Goal: Task Accomplishment & Management: Complete application form

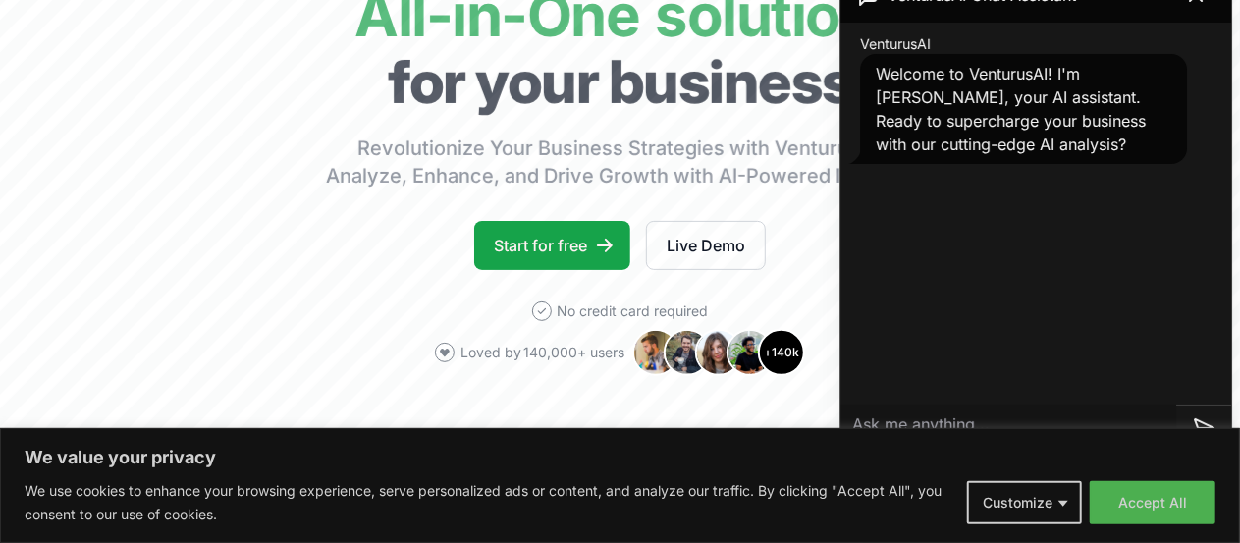
scroll to position [212, 0]
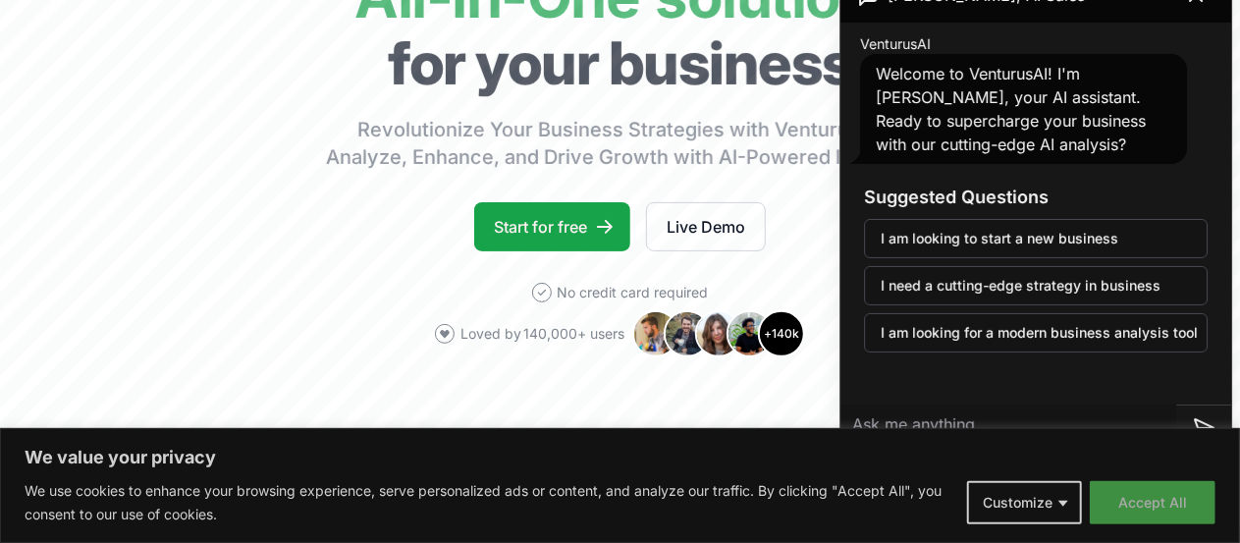
click at [1163, 501] on button "Accept All" at bounding box center [1152, 502] width 126 height 43
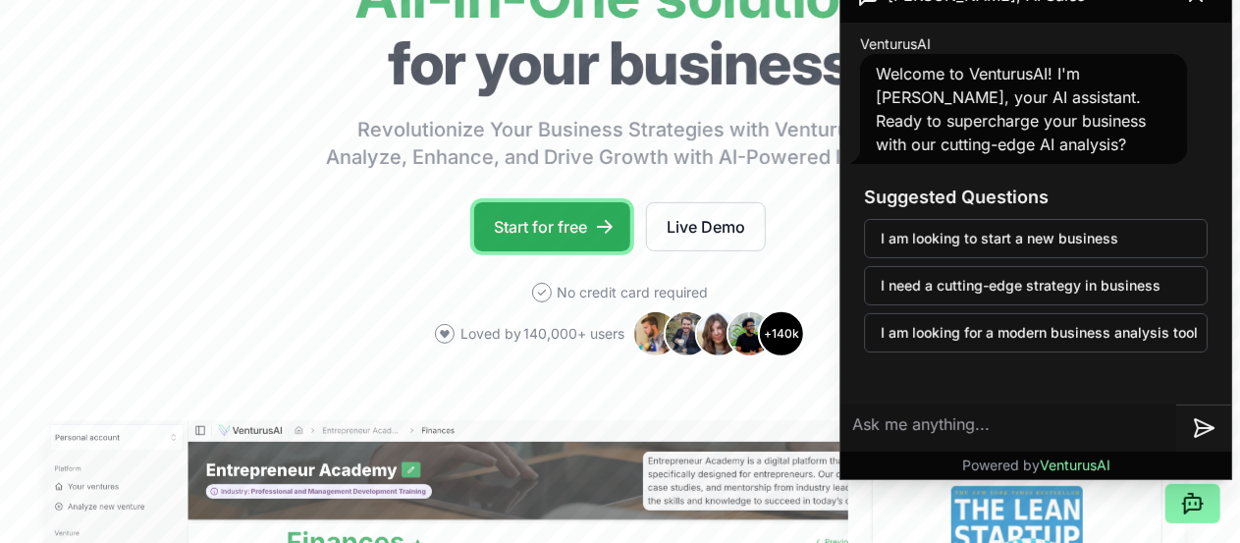
click at [534, 250] on link "Start for free" at bounding box center [552, 226] width 156 height 49
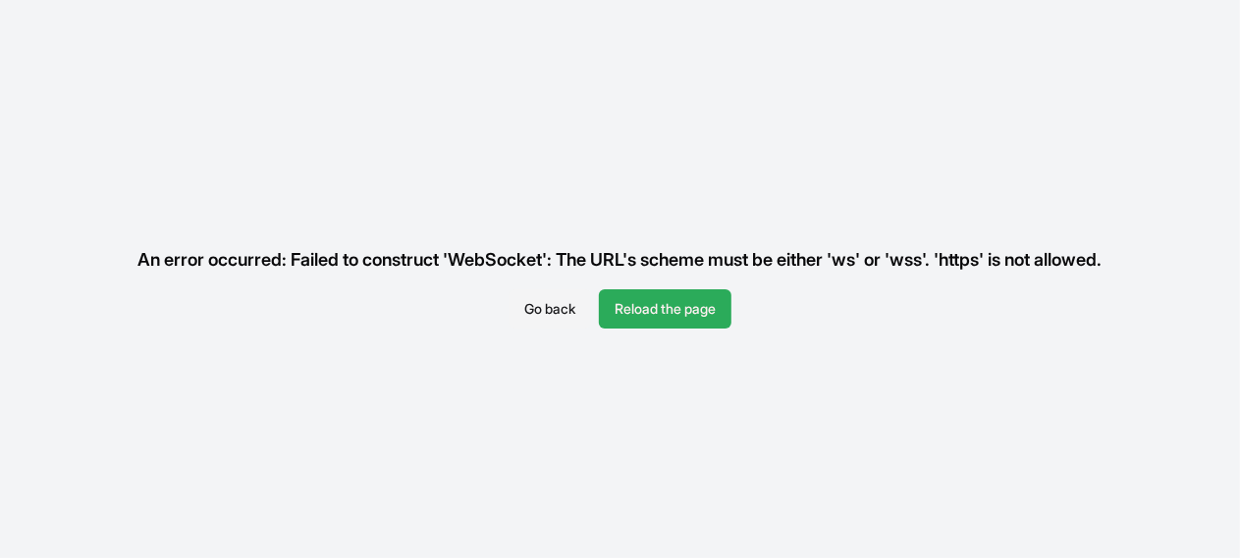
click at [654, 290] on button "Reload the page" at bounding box center [665, 309] width 133 height 39
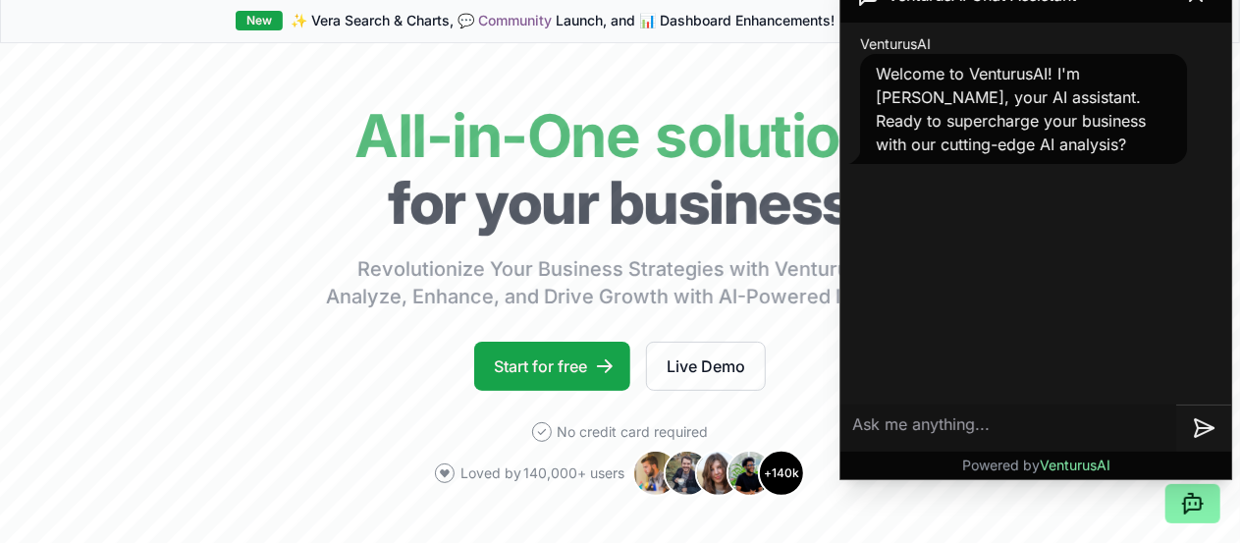
scroll to position [475, 0]
